Goal: Communication & Community: Answer question/provide support

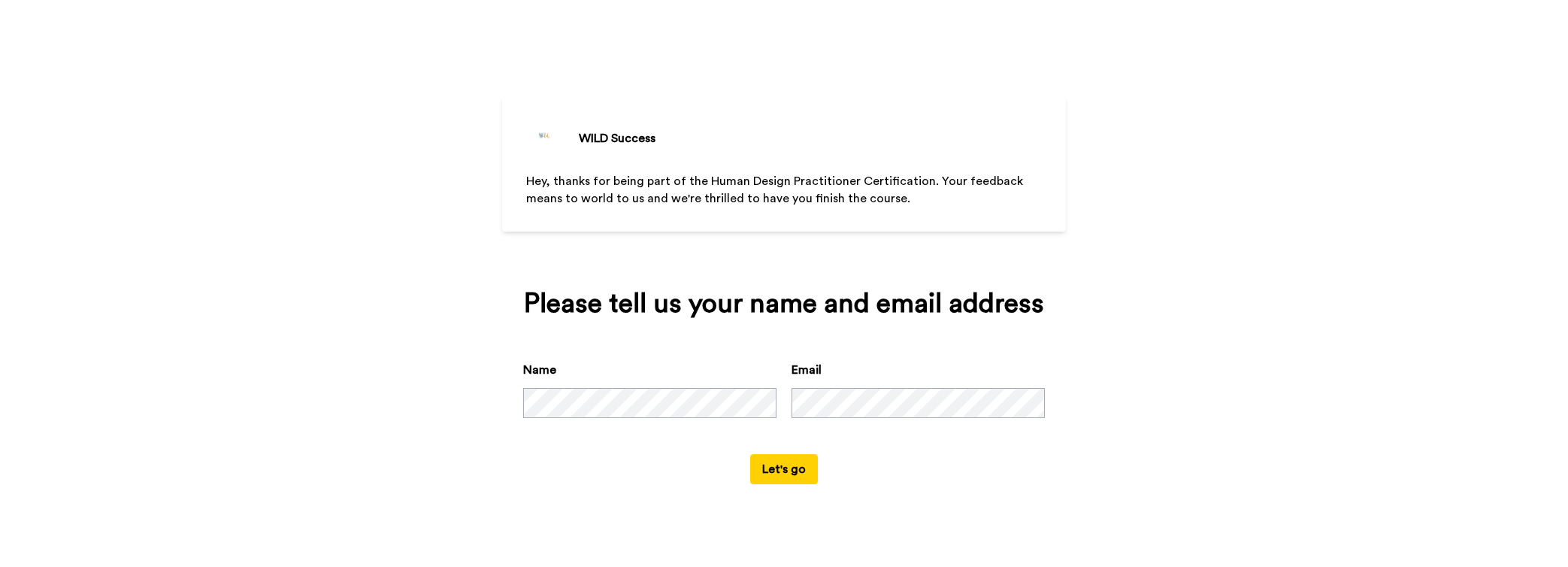
click at [787, 471] on button "Let's go" at bounding box center [784, 469] width 68 height 30
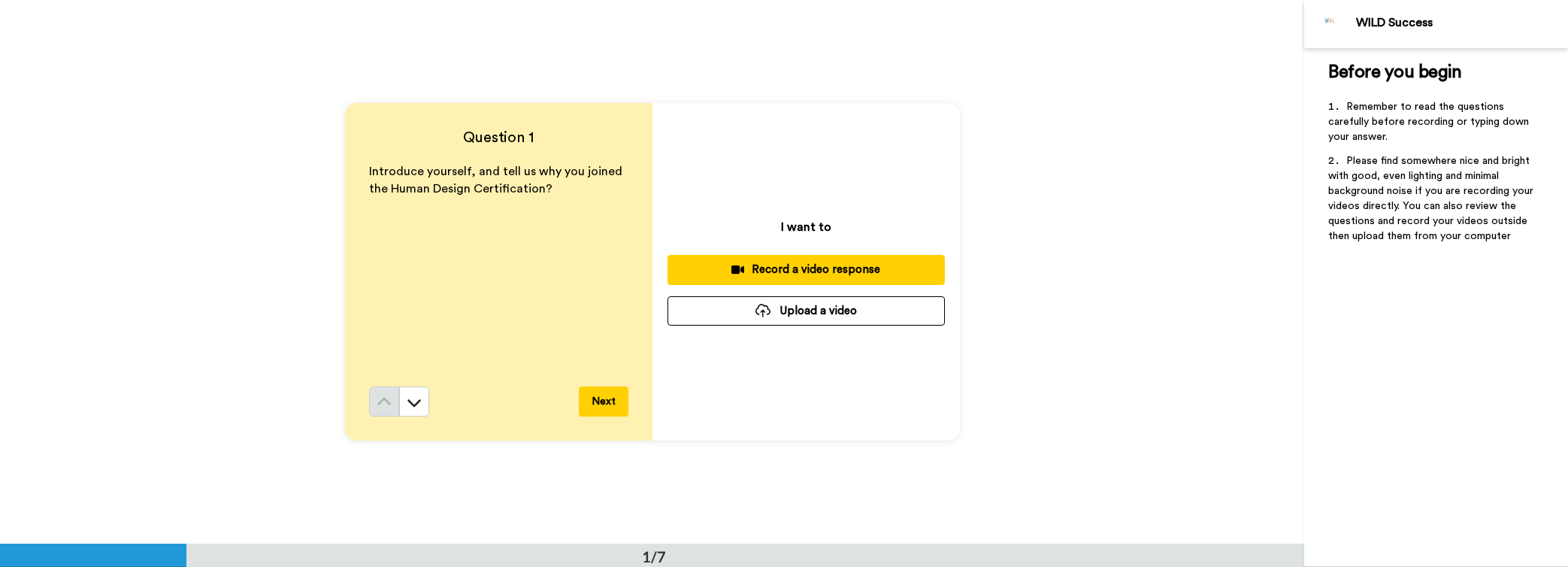
click at [608, 406] on button "Next" at bounding box center [603, 401] width 50 height 30
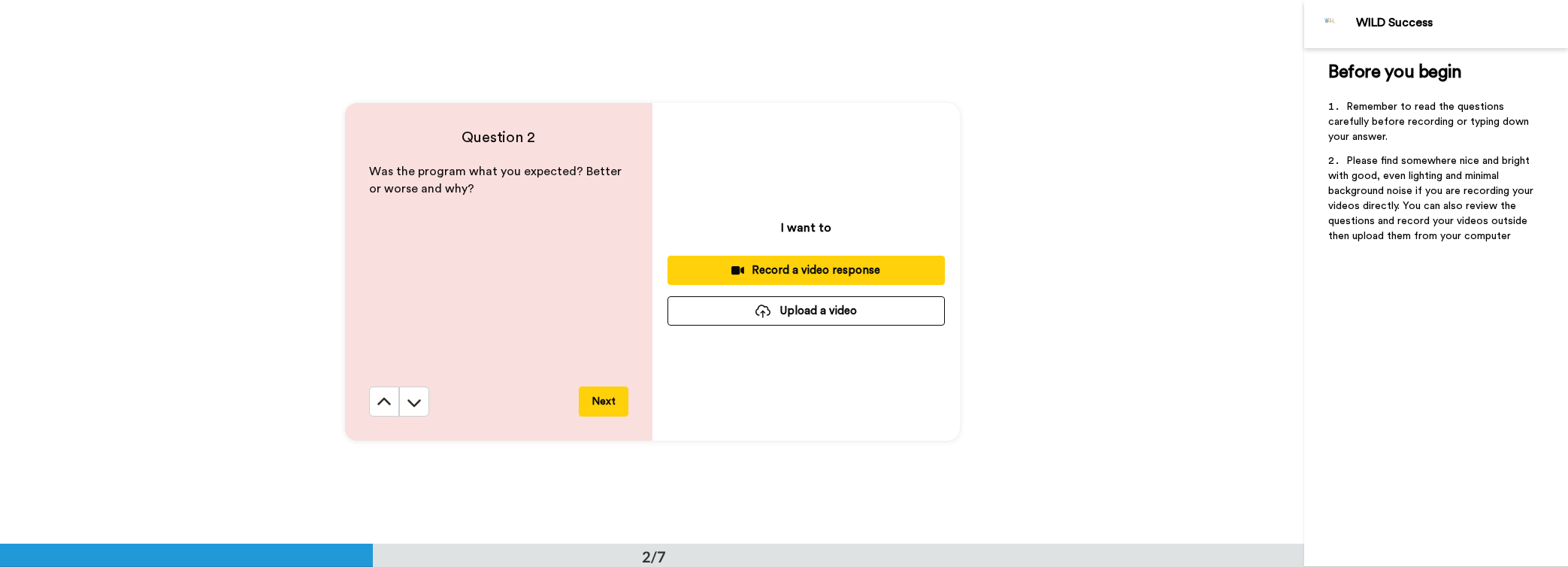
scroll to position [544, 0]
click at [610, 402] on button "Next" at bounding box center [603, 400] width 50 height 30
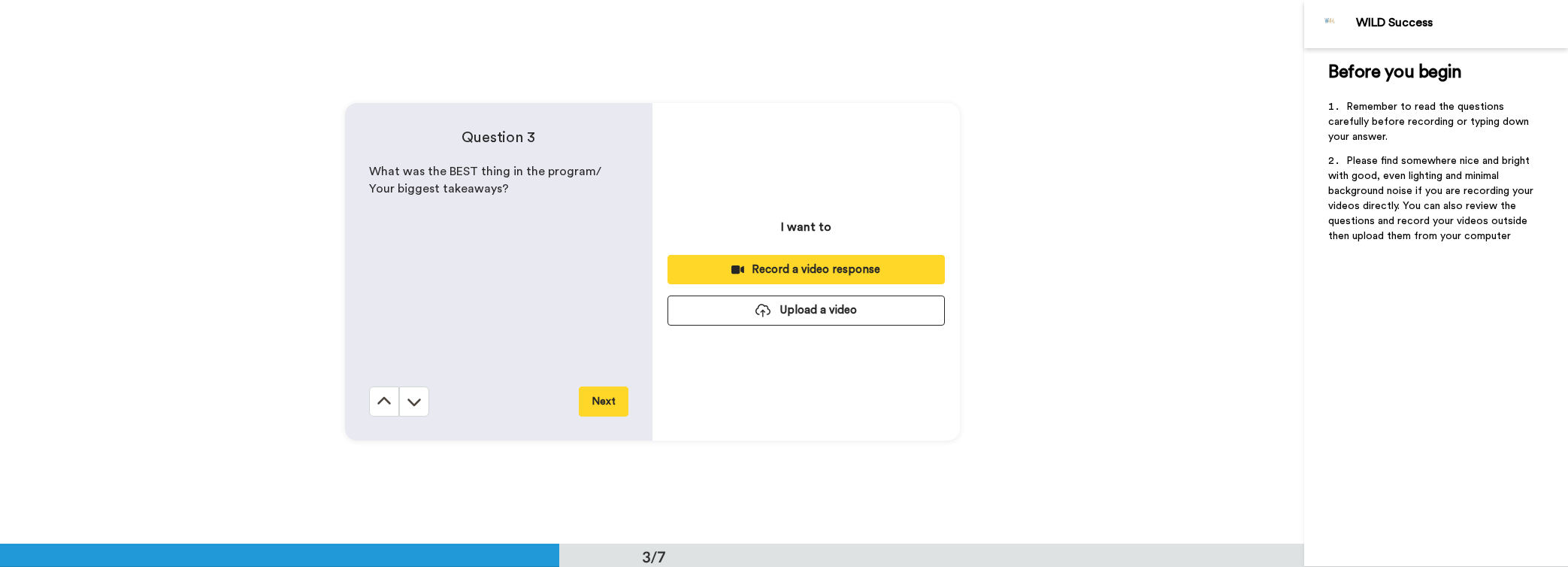
scroll to position [1088, 0]
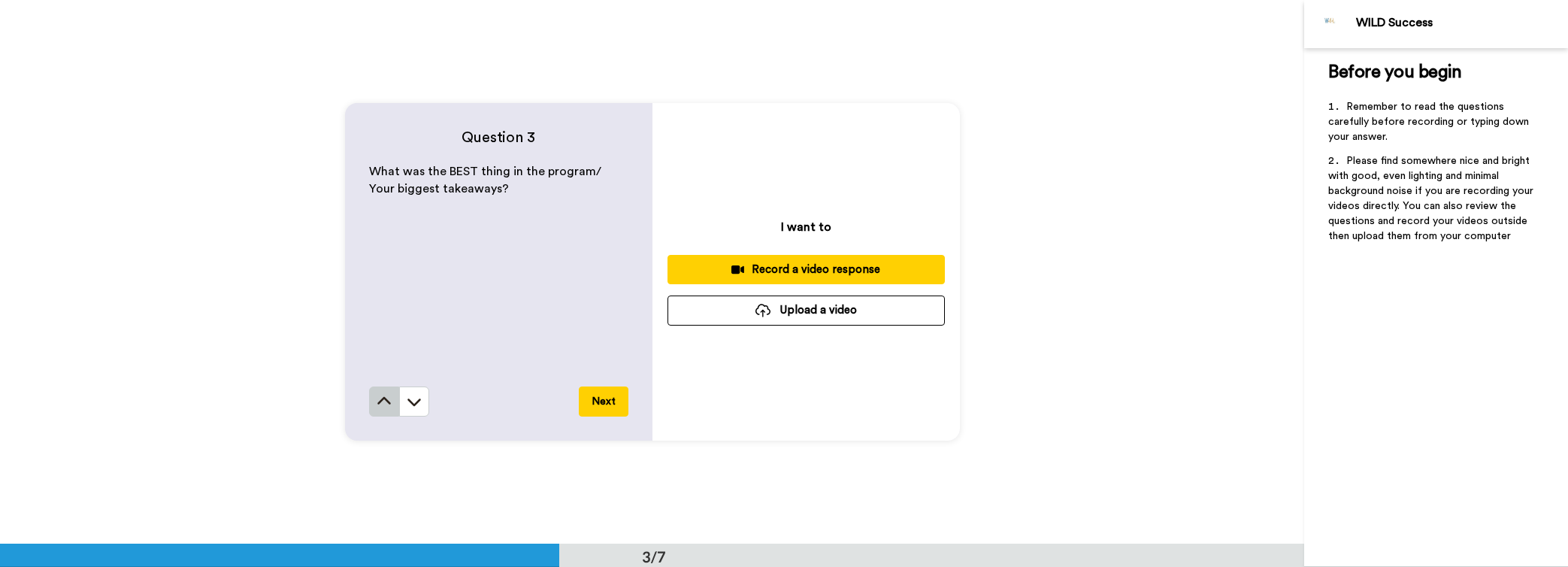
click at [387, 403] on icon at bounding box center [384, 401] width 15 height 15
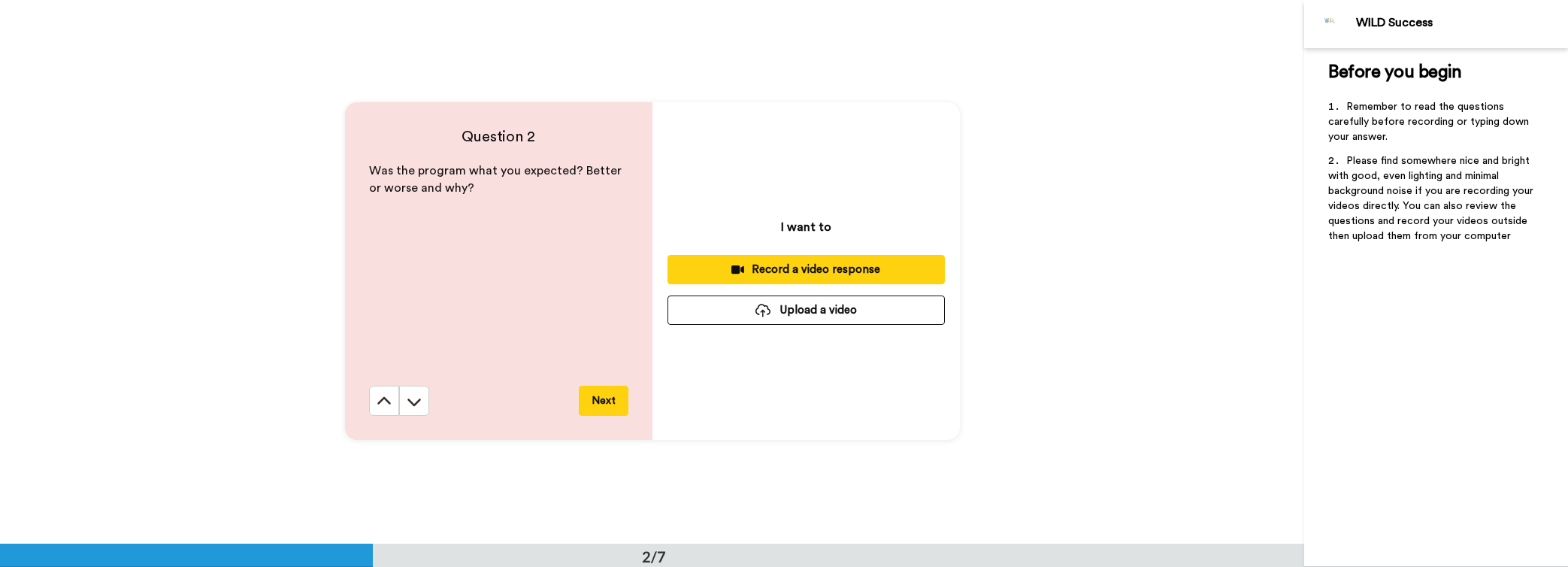
scroll to position [544, 0]
click at [382, 394] on icon at bounding box center [384, 401] width 15 height 15
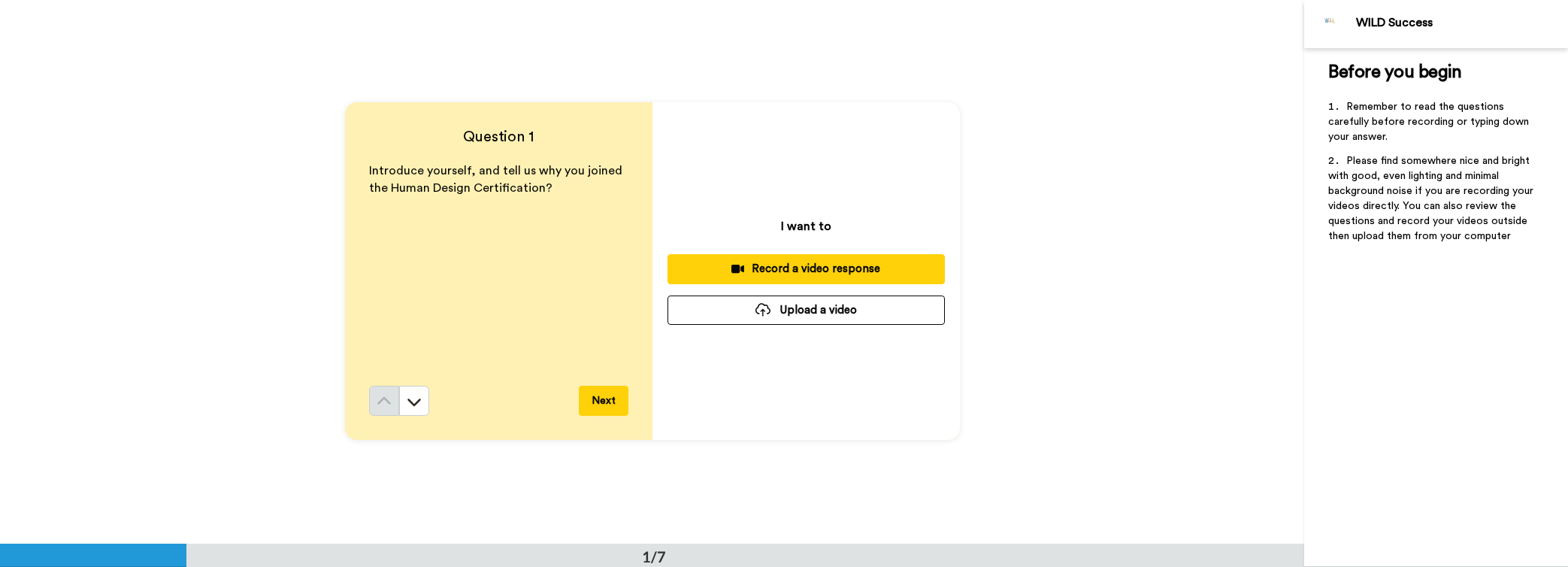
scroll to position [0, 0]
click at [890, 272] on div "Record a video response" at bounding box center [807, 270] width 253 height 16
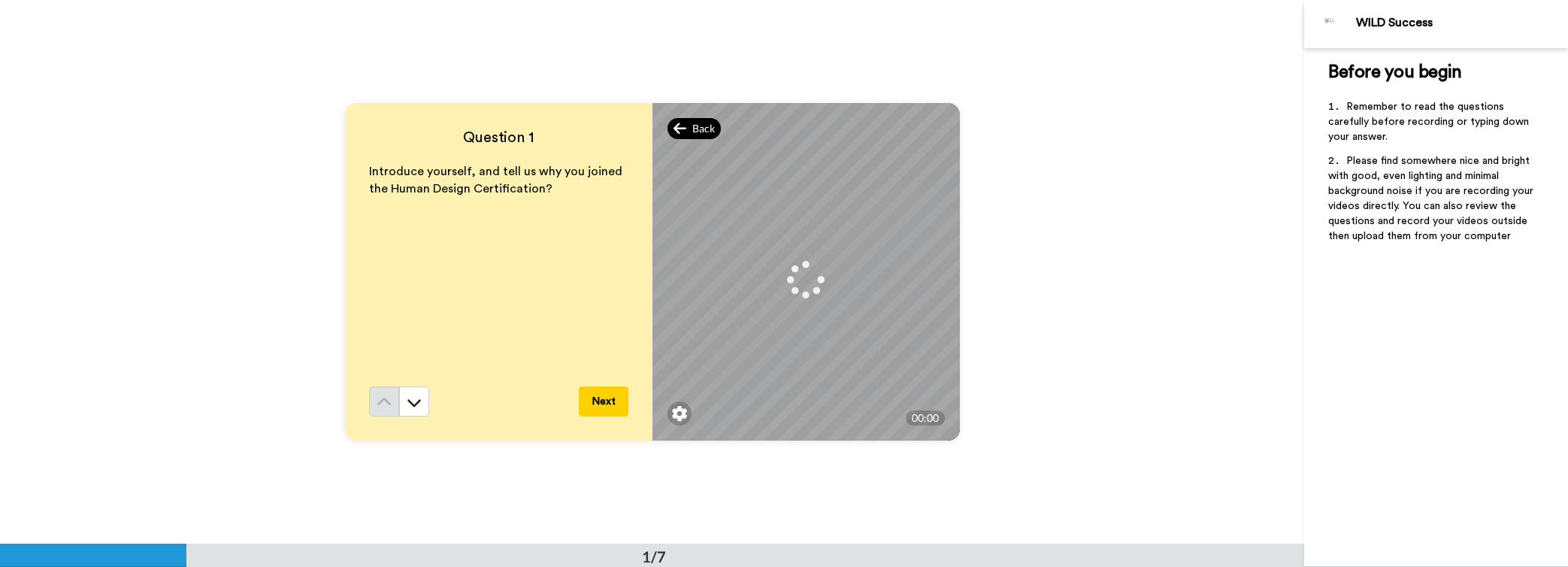
click at [694, 124] on span "Back" at bounding box center [704, 128] width 23 height 15
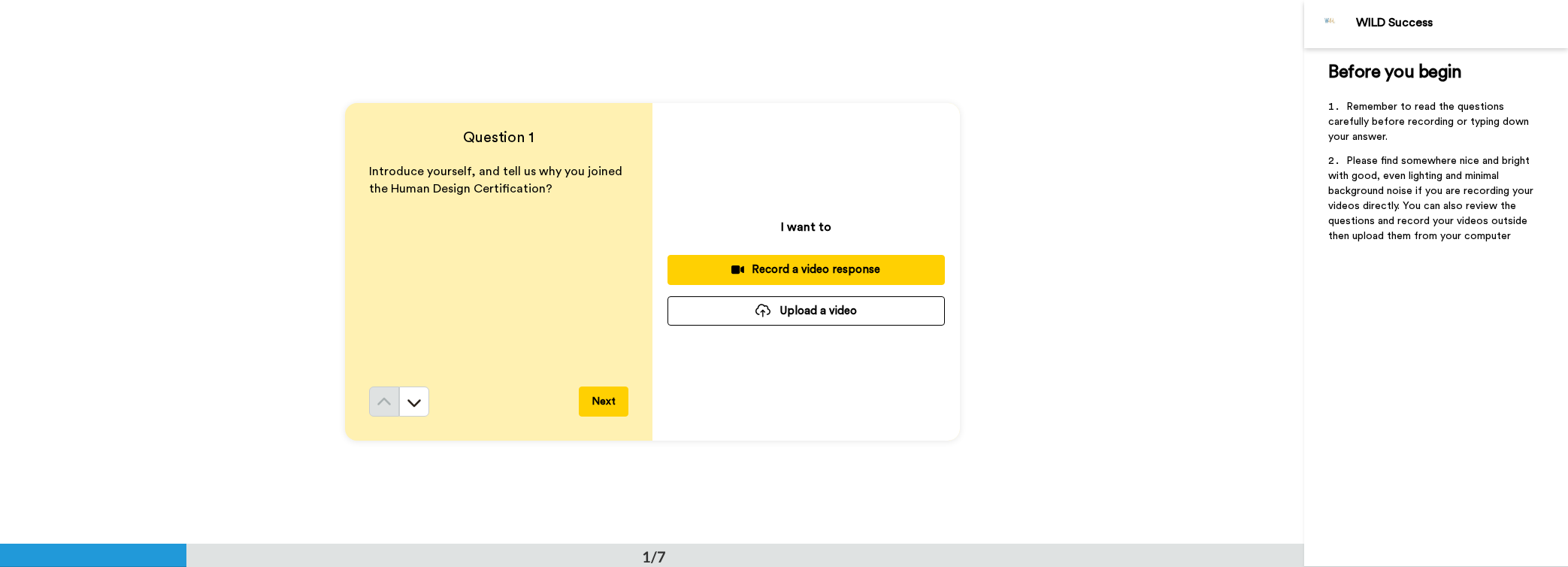
click at [828, 269] on div "Record a video response" at bounding box center [807, 270] width 253 height 16
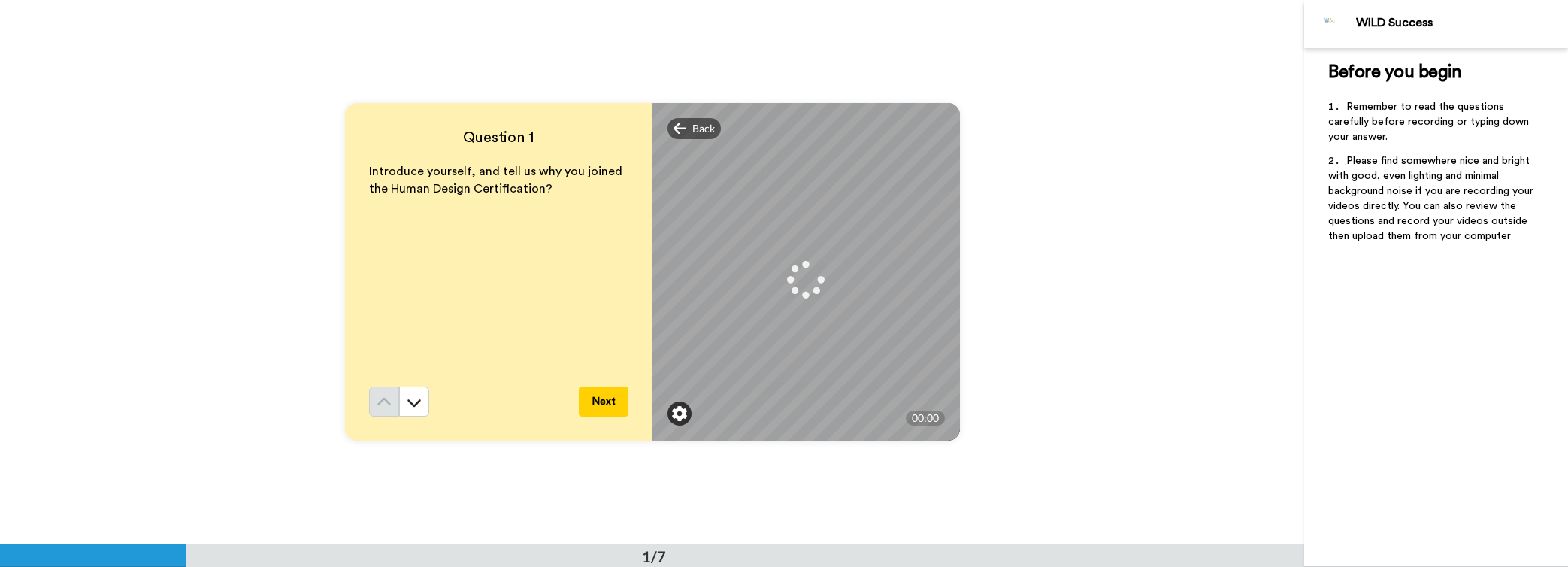
click at [675, 412] on img at bounding box center [679, 413] width 15 height 15
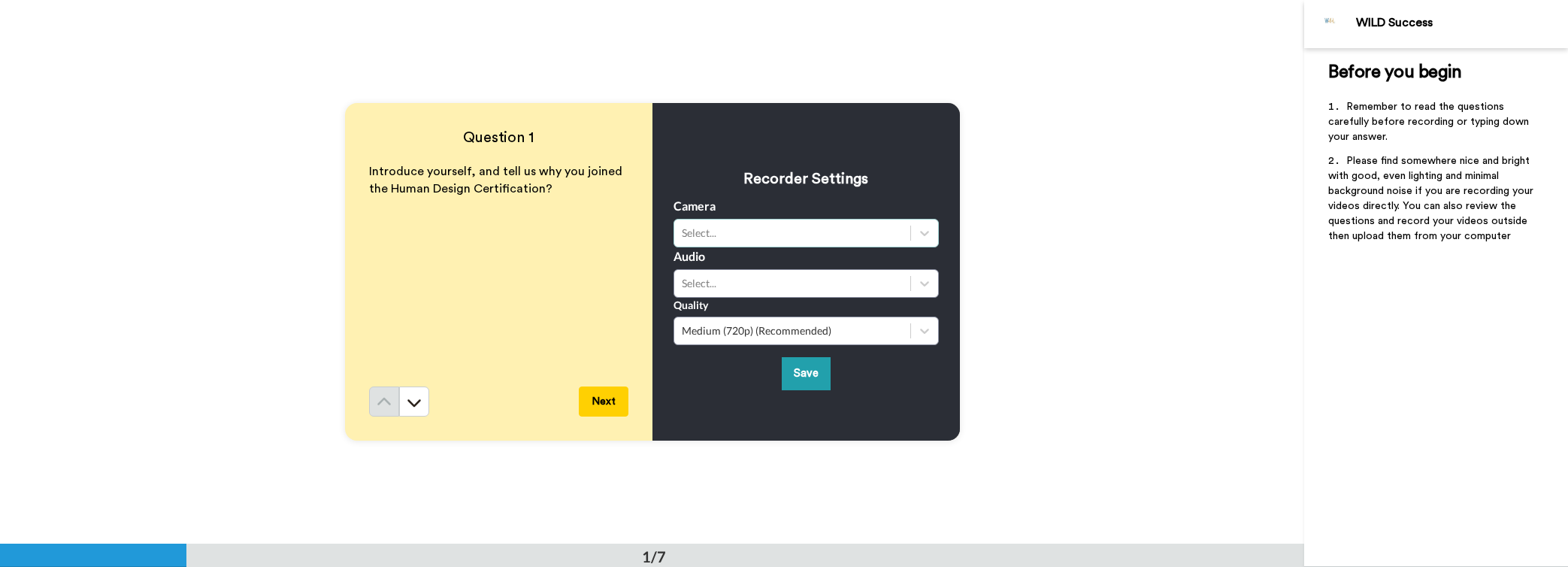
click at [829, 229] on div "Select..." at bounding box center [792, 232] width 221 height 15
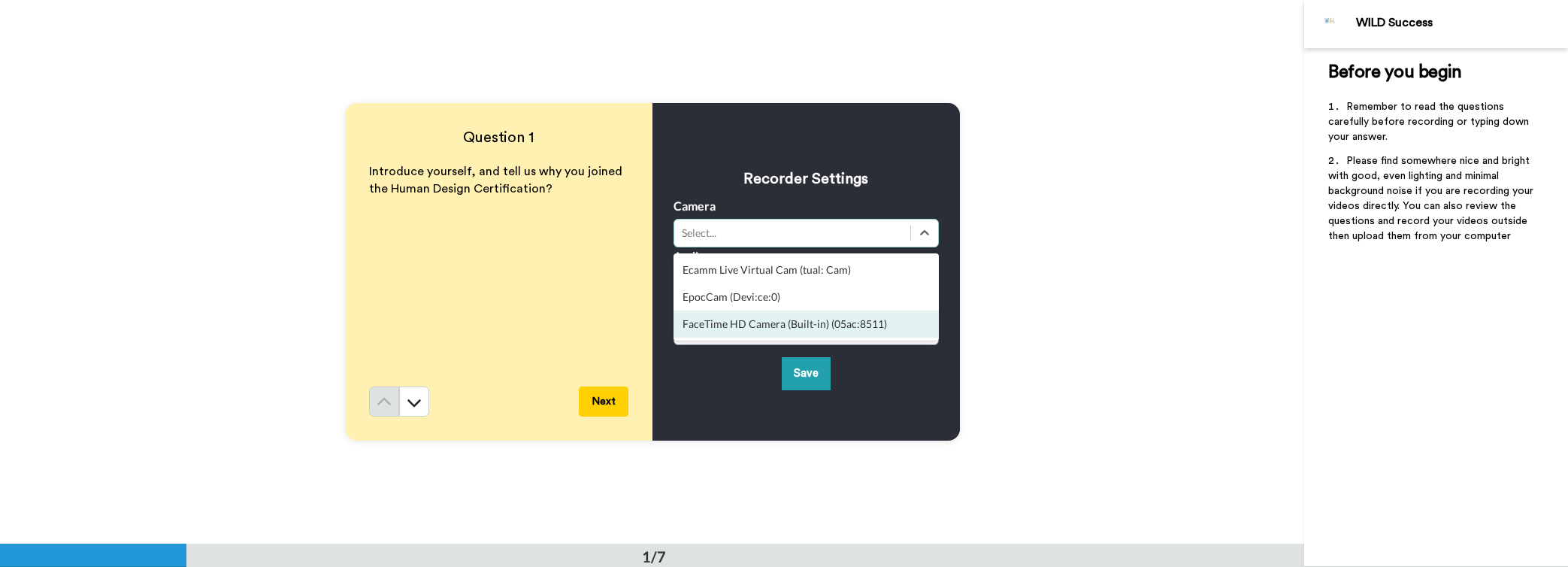
click at [831, 326] on div "FaceTime HD Camera (Built-in) (05ac:8511)" at bounding box center [807, 324] width 266 height 27
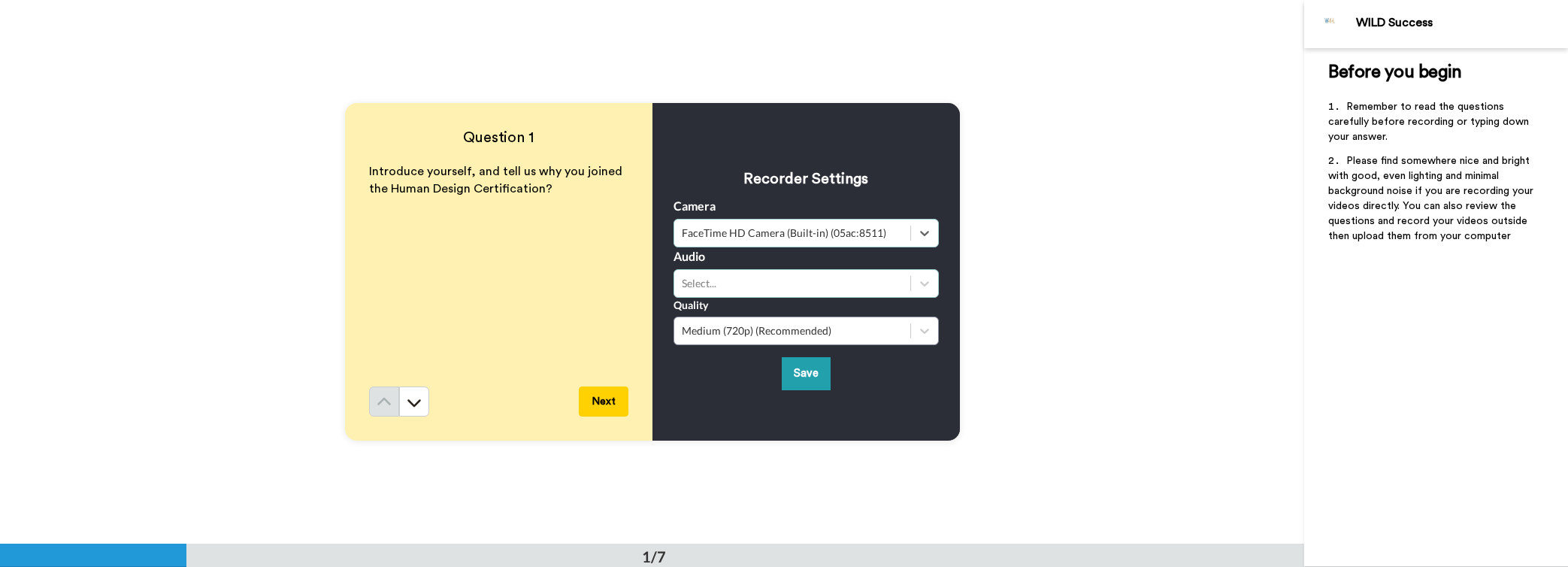
click at [803, 280] on div "Select..." at bounding box center [792, 283] width 221 height 15
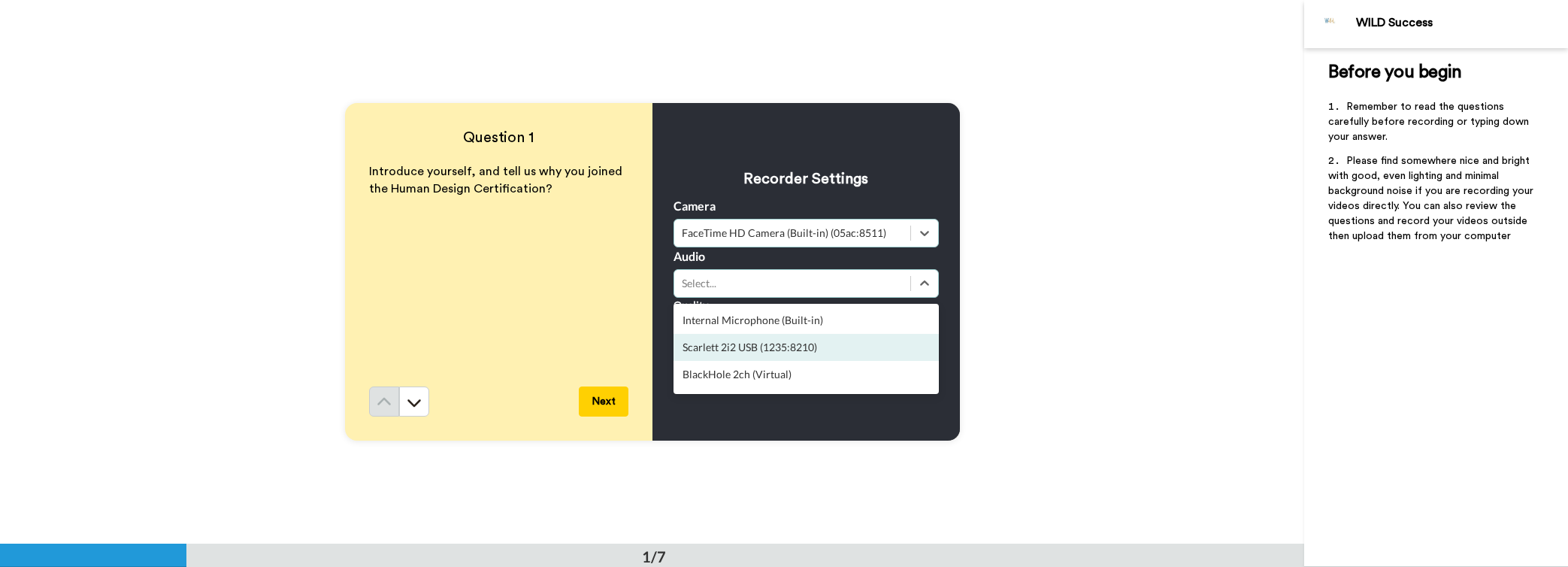
click at [789, 332] on div "Internal Microphone (Built-in)" at bounding box center [807, 321] width 266 height 27
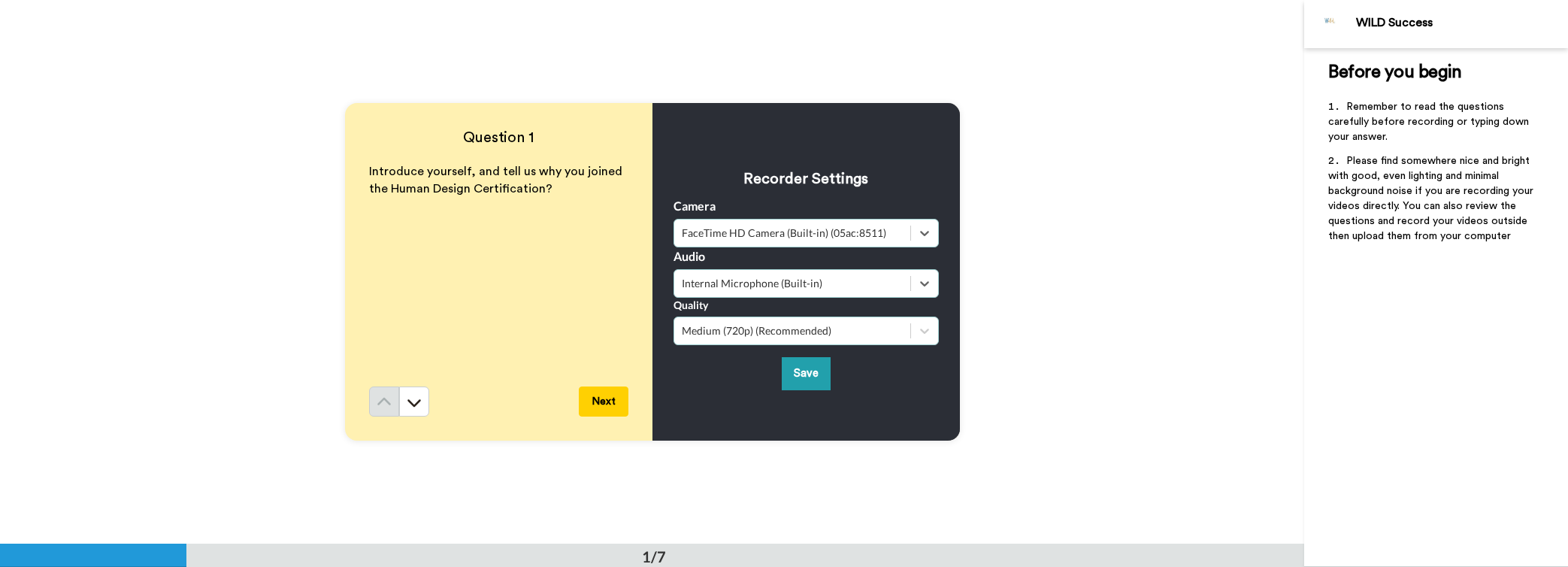
click at [804, 339] on div "Medium (720p) (Recommended)" at bounding box center [792, 331] width 236 height 18
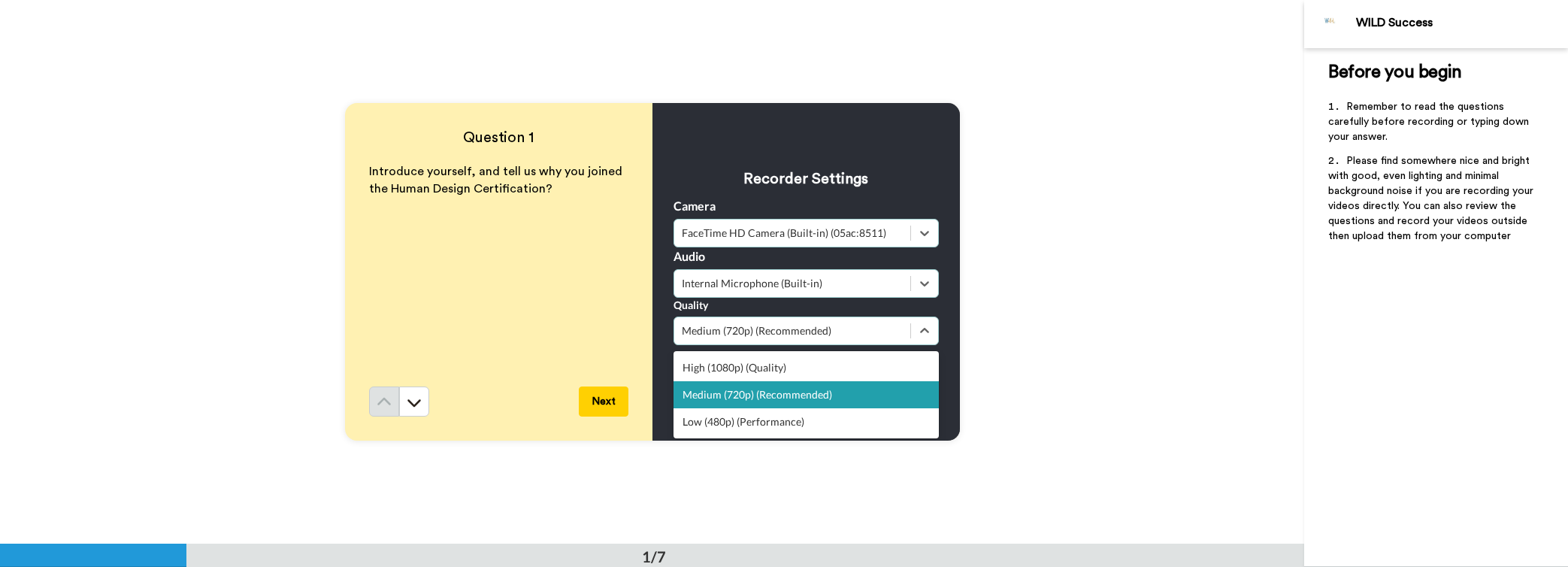
click at [818, 400] on div "Medium (720p) (Recommended)" at bounding box center [807, 395] width 266 height 27
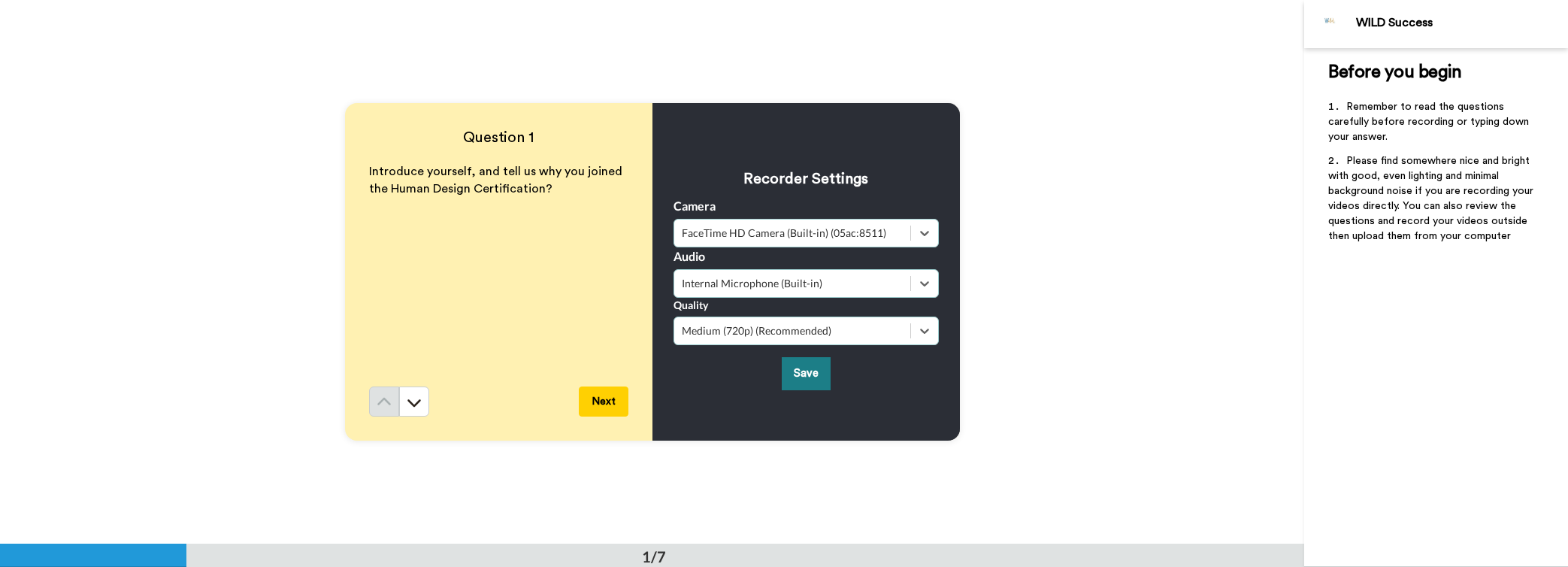
click at [800, 369] on button "Save" at bounding box center [807, 373] width 49 height 32
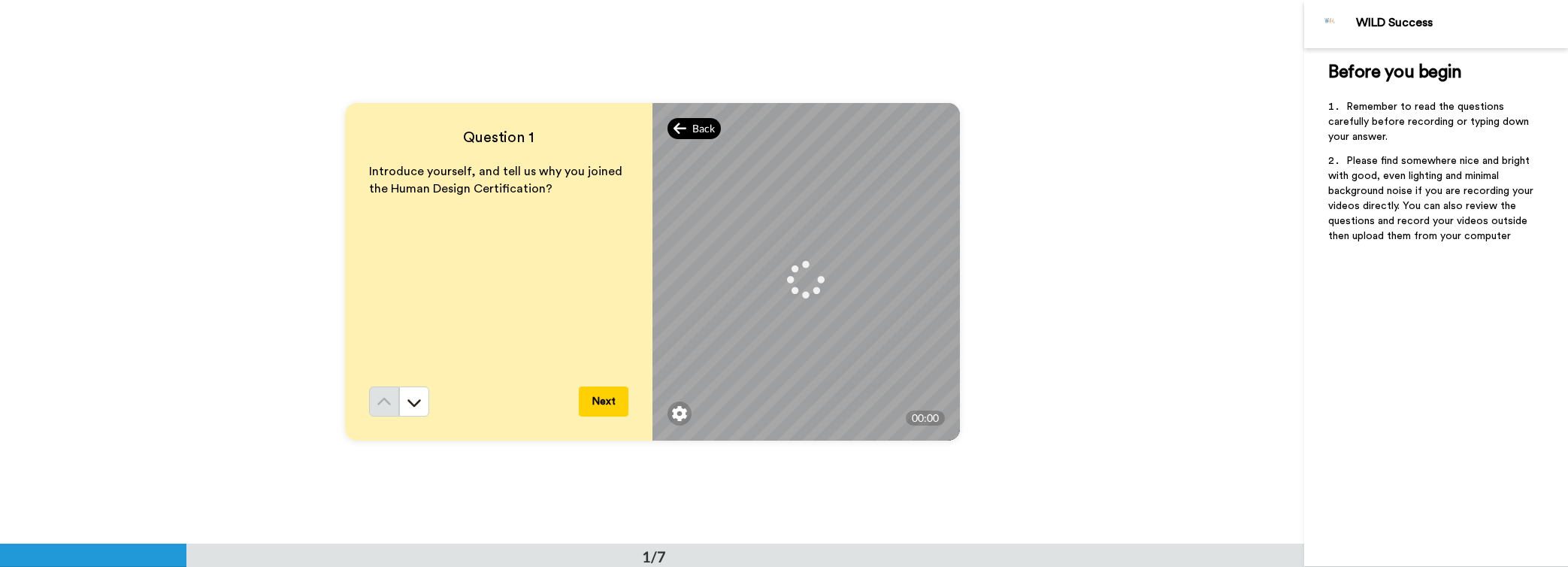
click at [682, 125] on icon at bounding box center [681, 128] width 14 height 15
